Goal: Task Accomplishment & Management: Use online tool/utility

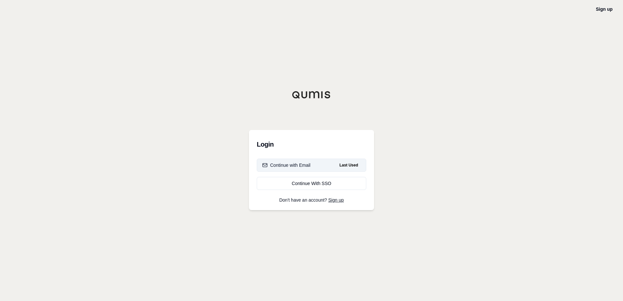
click at [285, 166] on div "Continue with Email" at bounding box center [286, 165] width 48 height 7
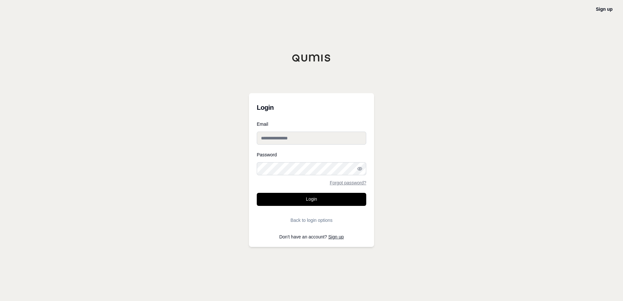
type input "**********"
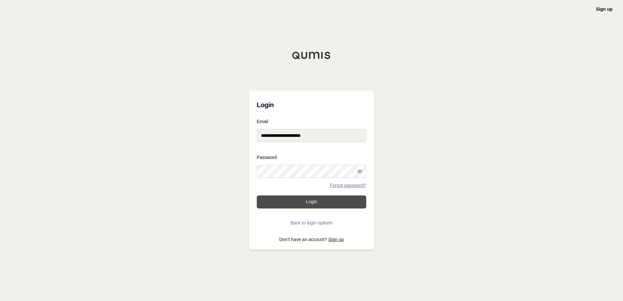
click at [311, 206] on button "Login" at bounding box center [311, 201] width 109 height 13
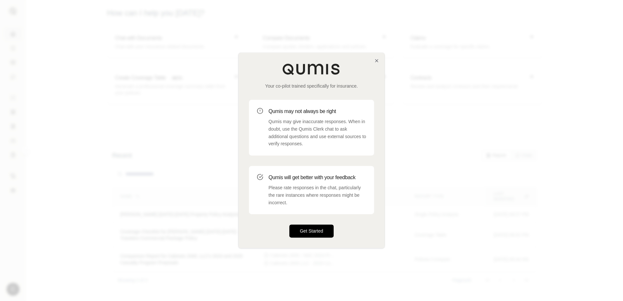
click at [321, 233] on button "Get Started" at bounding box center [311, 231] width 44 height 13
